Goal: Task Accomplishment & Management: Use online tool/utility

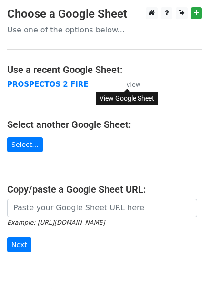
click at [133, 86] on small "View" at bounding box center [133, 84] width 14 height 7
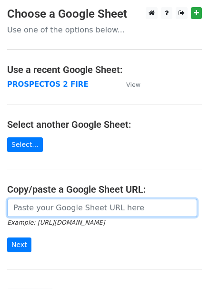
click at [25, 206] on input "url" at bounding box center [102, 208] width 190 height 18
paste input "https://docs.google.com/spreadsheets/d/1FerHcFA4H_kfxqI1Mj1z_4SxOGNqJqyme4RKDIz…"
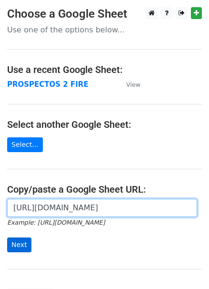
type input "https://docs.google.com/spreadsheets/d/1FerHcFA4H_kfxqI1Mj1z_4SxOGNqJqyme4RKDIz…"
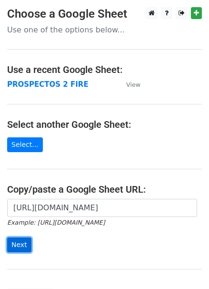
scroll to position [0, 0]
click at [13, 240] on input "Next" at bounding box center [19, 245] width 24 height 15
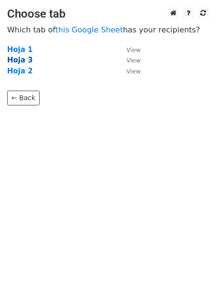
click at [21, 61] on strong "Hoja 3" at bounding box center [20, 60] width 26 height 9
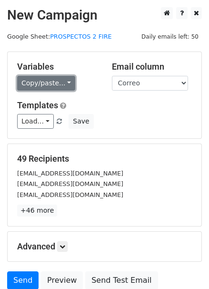
click at [62, 81] on link "Copy/paste..." at bounding box center [46, 83] width 58 height 15
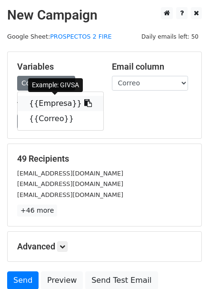
click at [38, 103] on link "{{Empresa}}" at bounding box center [61, 103] width 86 height 15
